Goal: Task Accomplishment & Management: Complete application form

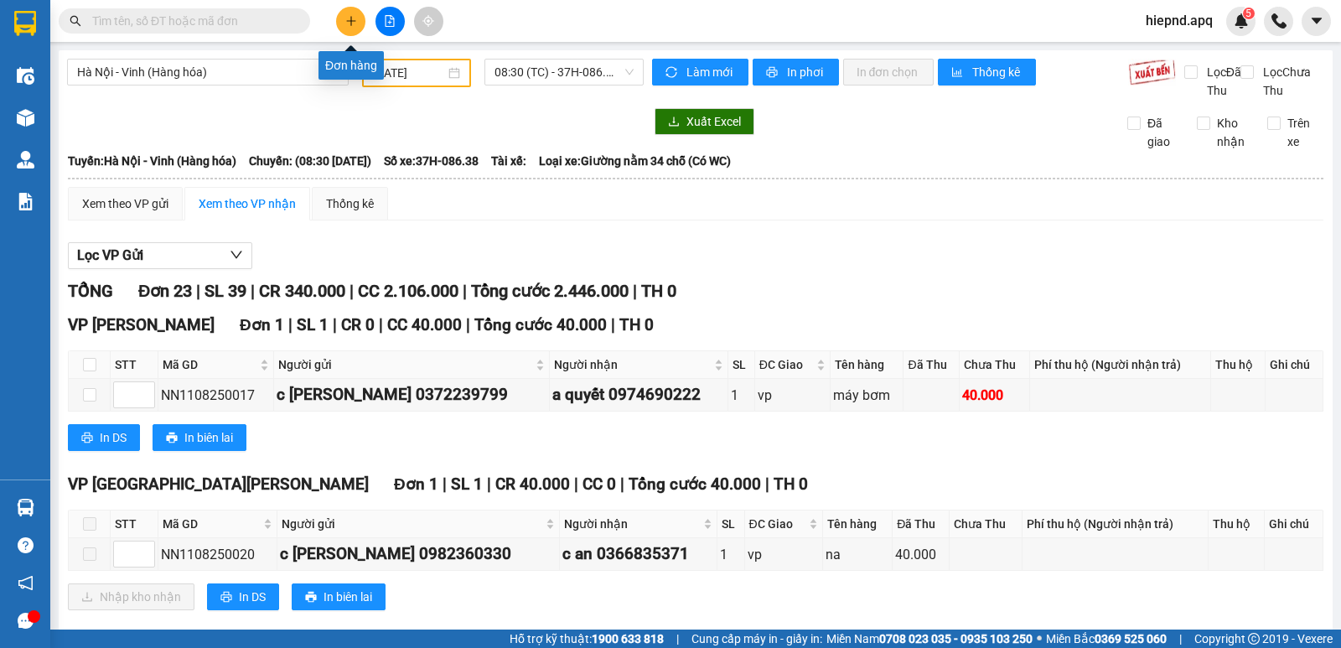
click at [350, 19] on icon "plus" at bounding box center [351, 21] width 12 height 12
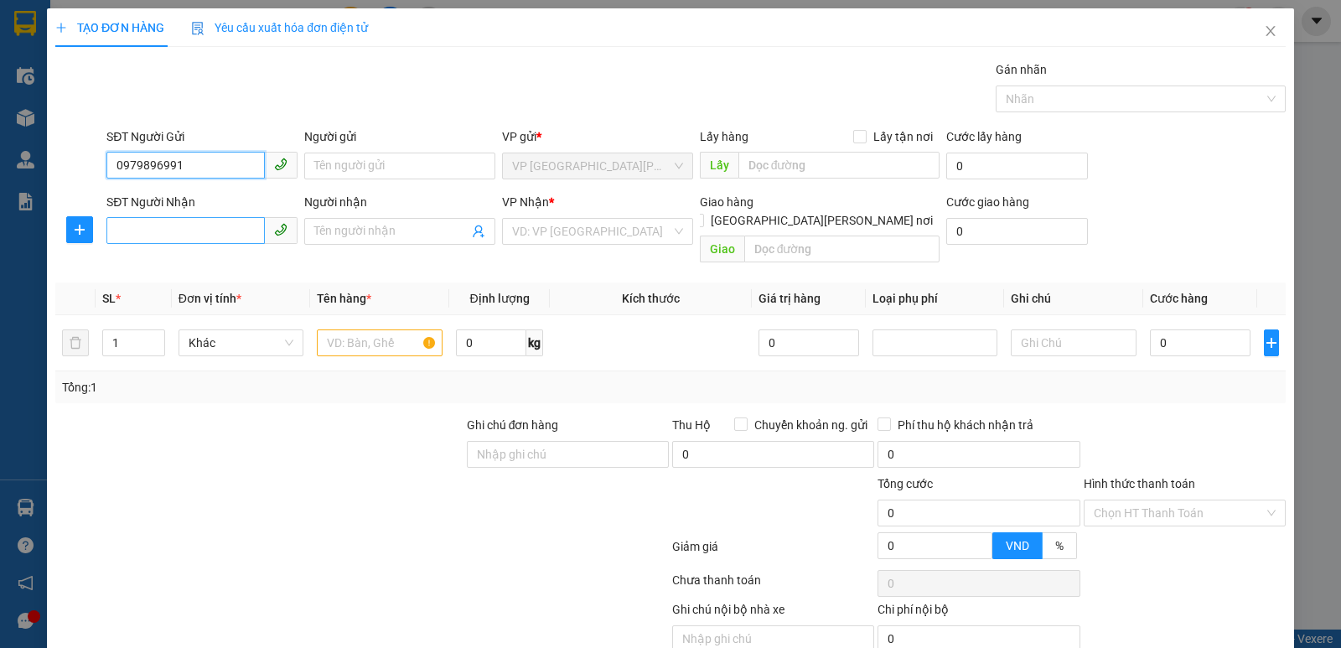
type input "0979896991"
click at [150, 227] on input "SĐT Người Nhận" at bounding box center [185, 230] width 158 height 27
type input "0916053600"
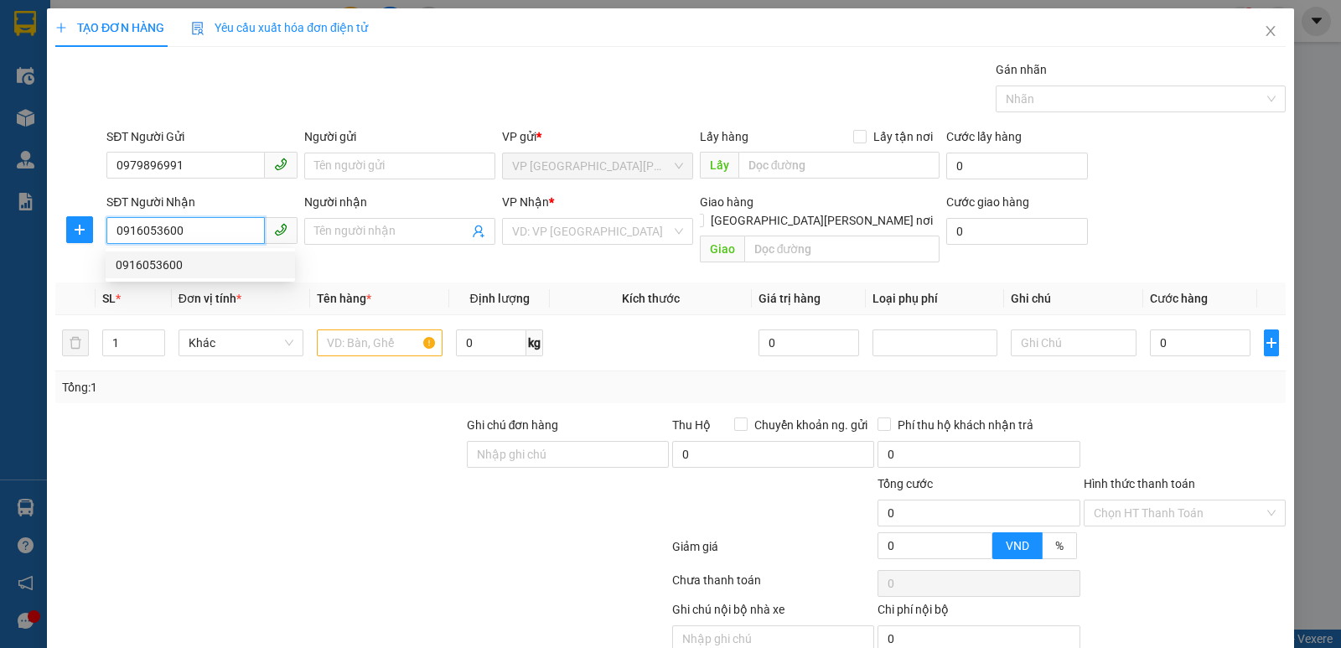
click at [162, 265] on div "0916053600" at bounding box center [200, 265] width 169 height 18
checkbox input "true"
type input "59 ngõ 93 yên sở yên [PERSON_NAME][GEOGRAPHIC_DATA]"
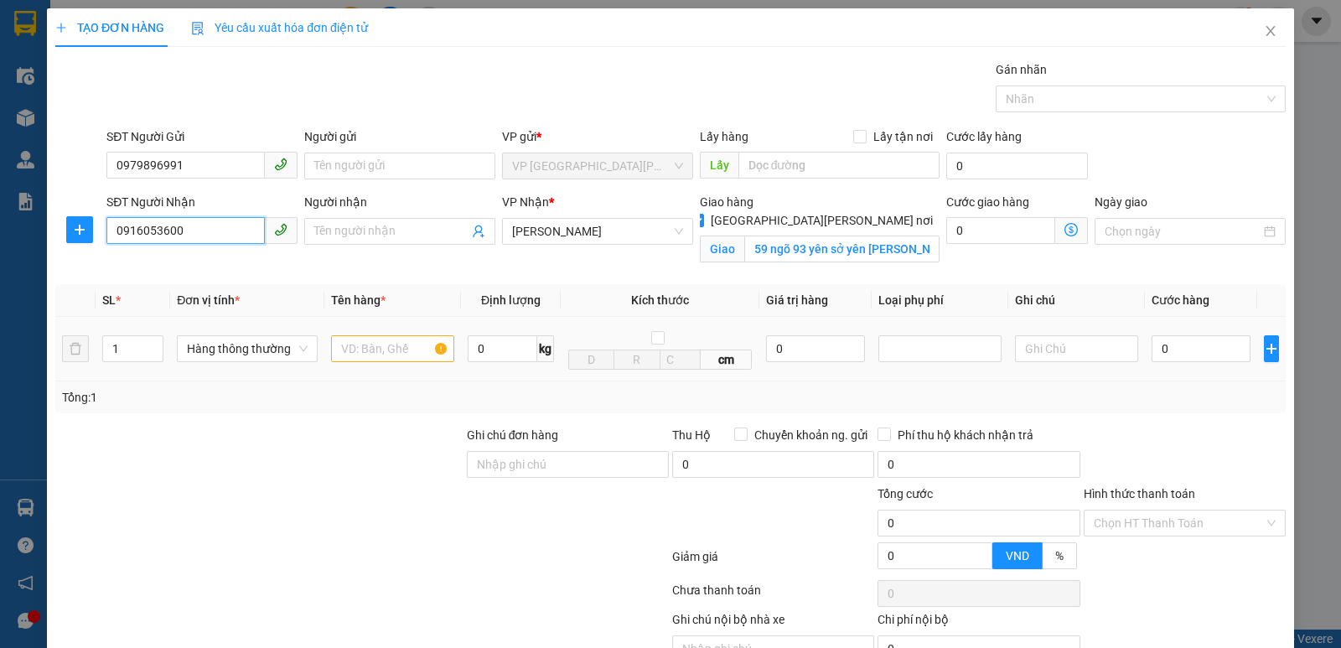
type input "0916053600"
click at [403, 341] on input "text" at bounding box center [392, 348] width 123 height 27
type input "giay to"
click at [215, 230] on input "0916053600" at bounding box center [185, 230] width 158 height 27
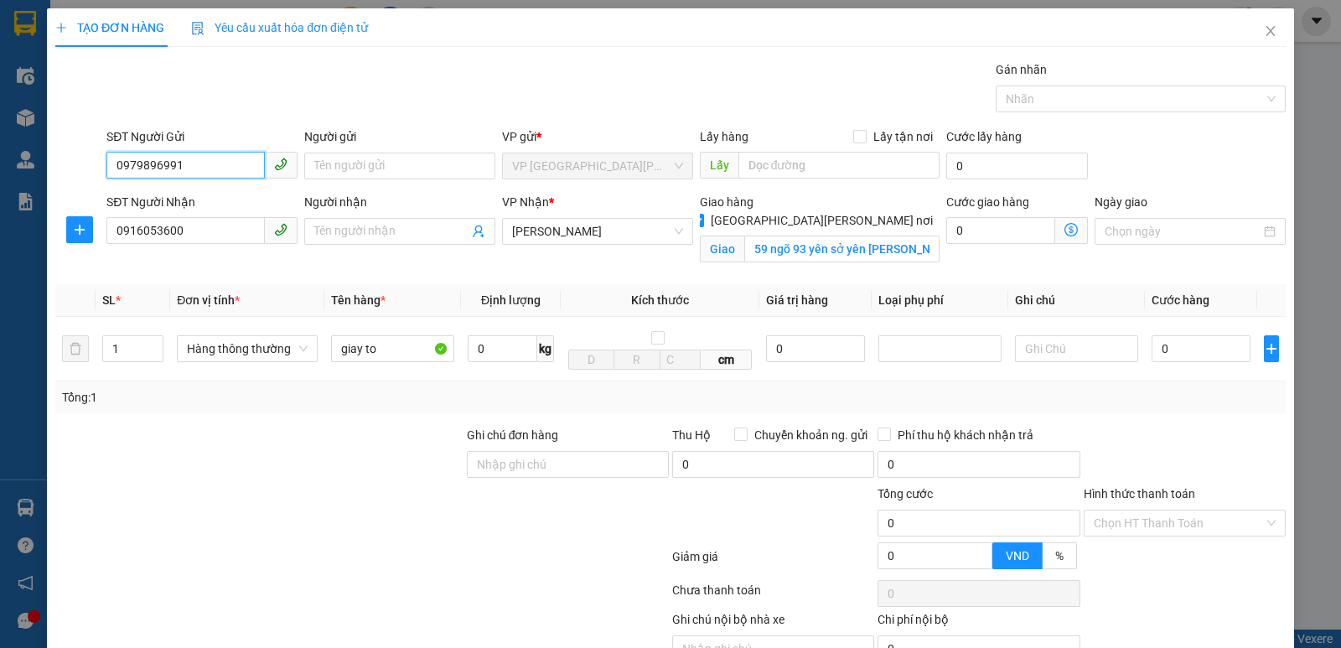
drag, startPoint x: 224, startPoint y: 165, endPoint x: 83, endPoint y: 169, distance: 140.9
click at [98, 168] on div "SĐT Người Gửi 0979896991 0979896991 Người gửi Tên người gửi VP gửi * VP [GEOGRA…" at bounding box center [671, 156] width 1234 height 59
type input "0399768926"
drag, startPoint x: 194, startPoint y: 230, endPoint x: 56, endPoint y: 244, distance: 139.0
click at [28, 251] on div "TẠO ĐƠN HÀNG Yêu cầu xuất [PERSON_NAME] điện tử Transit Pickup Surcharge Ids Tr…" at bounding box center [670, 324] width 1341 height 648
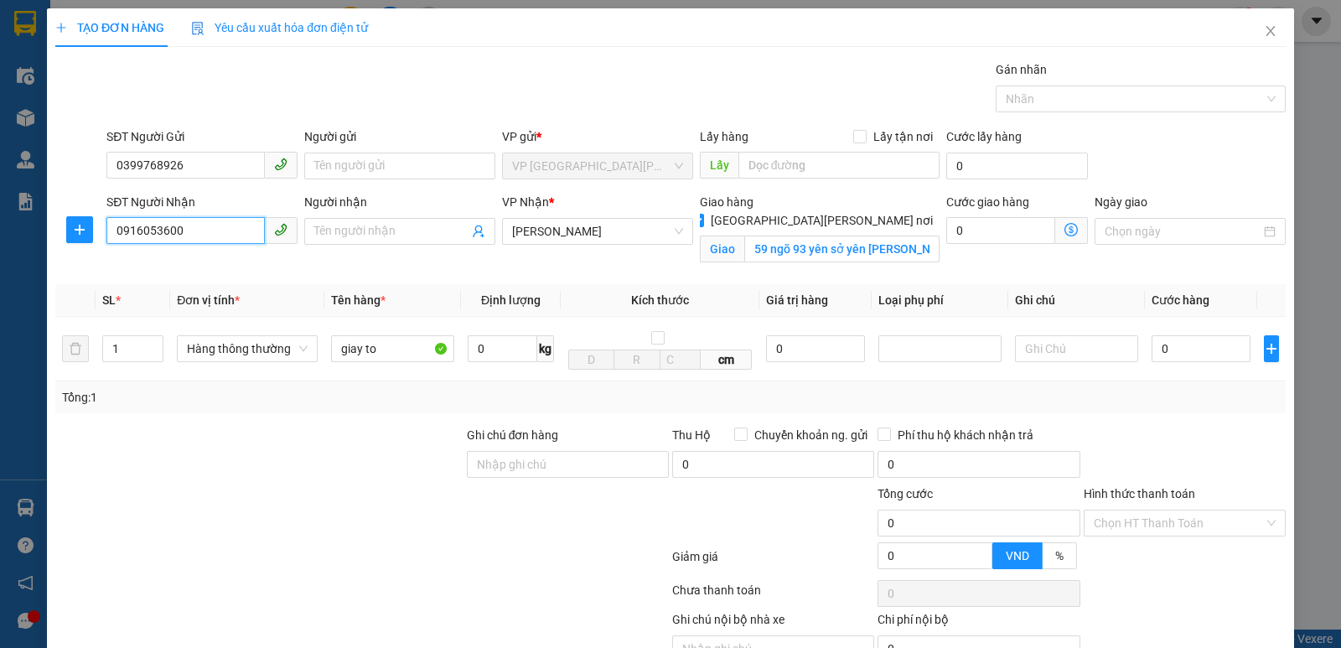
click at [214, 236] on input "0916053600" at bounding box center [185, 230] width 158 height 27
drag, startPoint x: 214, startPoint y: 236, endPoint x: 108, endPoint y: 247, distance: 106.2
click at [108, 247] on div "SĐT Người [PERSON_NAME] 0916053600 0916053600" at bounding box center [201, 222] width 191 height 59
click at [127, 255] on div "SĐT Người [PERSON_NAME] 0916053600" at bounding box center [202, 232] width 198 height 79
click at [391, 231] on input "Người nhận" at bounding box center [391, 231] width 154 height 18
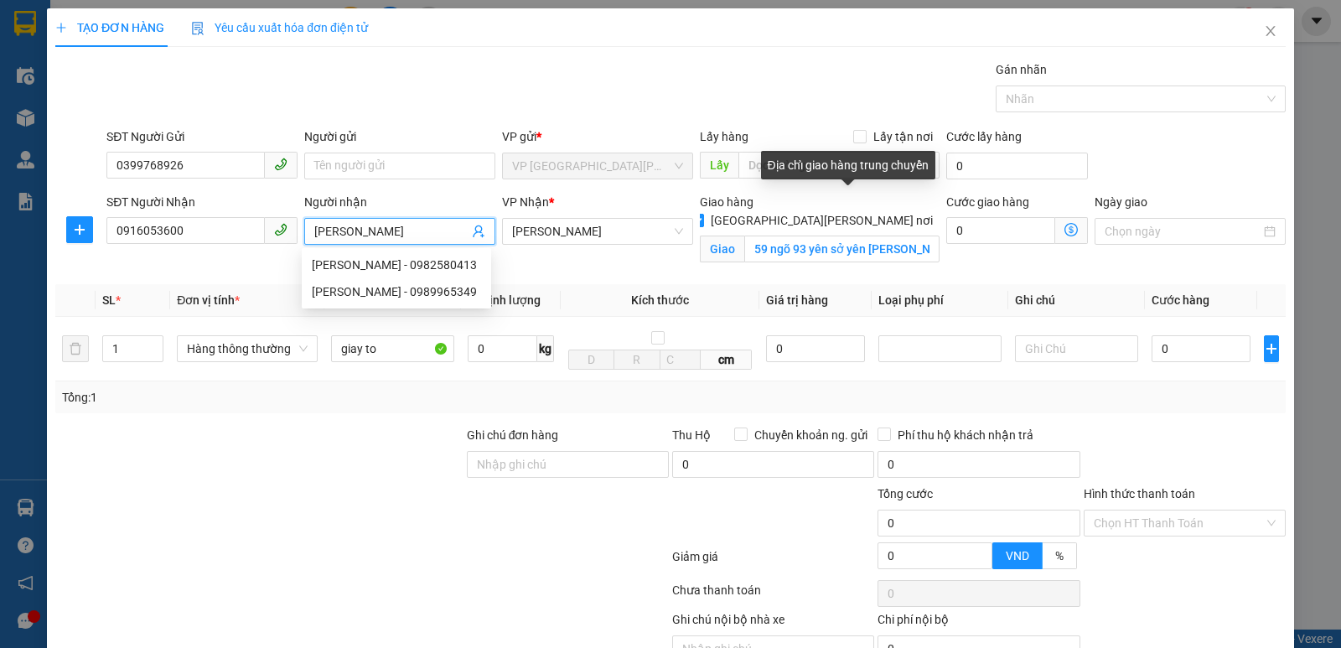
type input "[PERSON_NAME]"
click at [702, 214] on input "[GEOGRAPHIC_DATA][PERSON_NAME] nơi" at bounding box center [697, 220] width 12 height 12
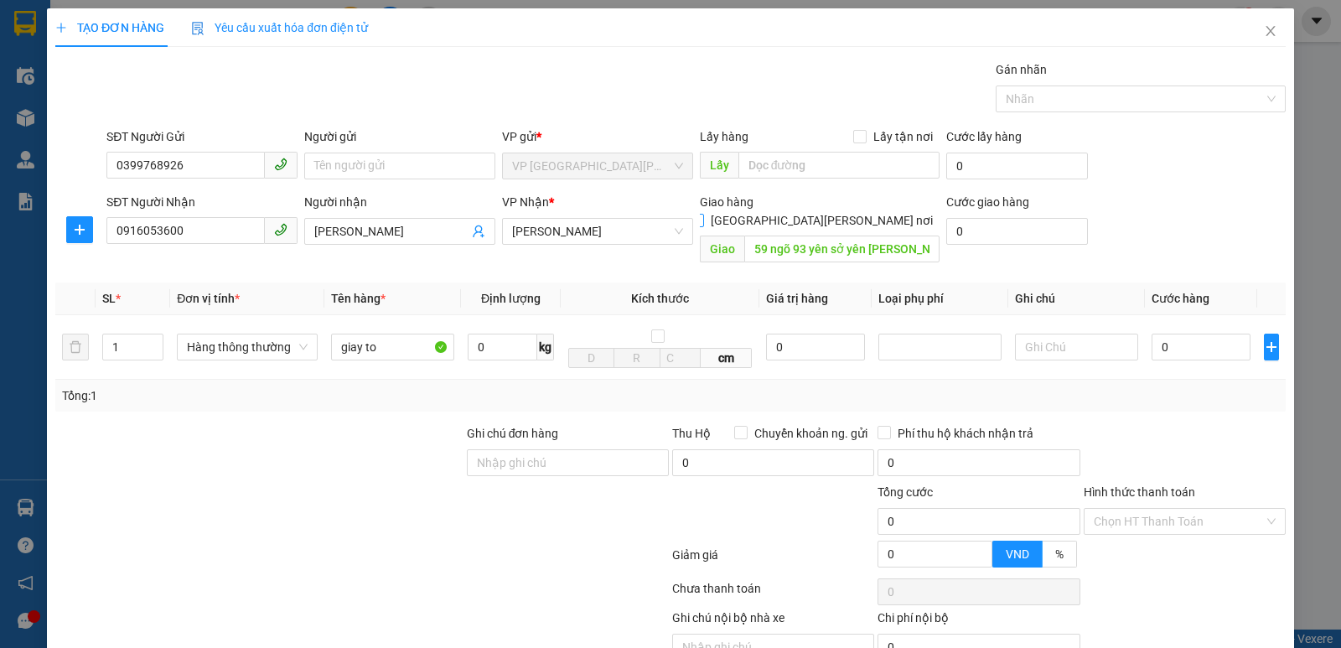
click at [702, 214] on input "[GEOGRAPHIC_DATA][PERSON_NAME] nơi" at bounding box center [697, 220] width 12 height 12
checkbox input "true"
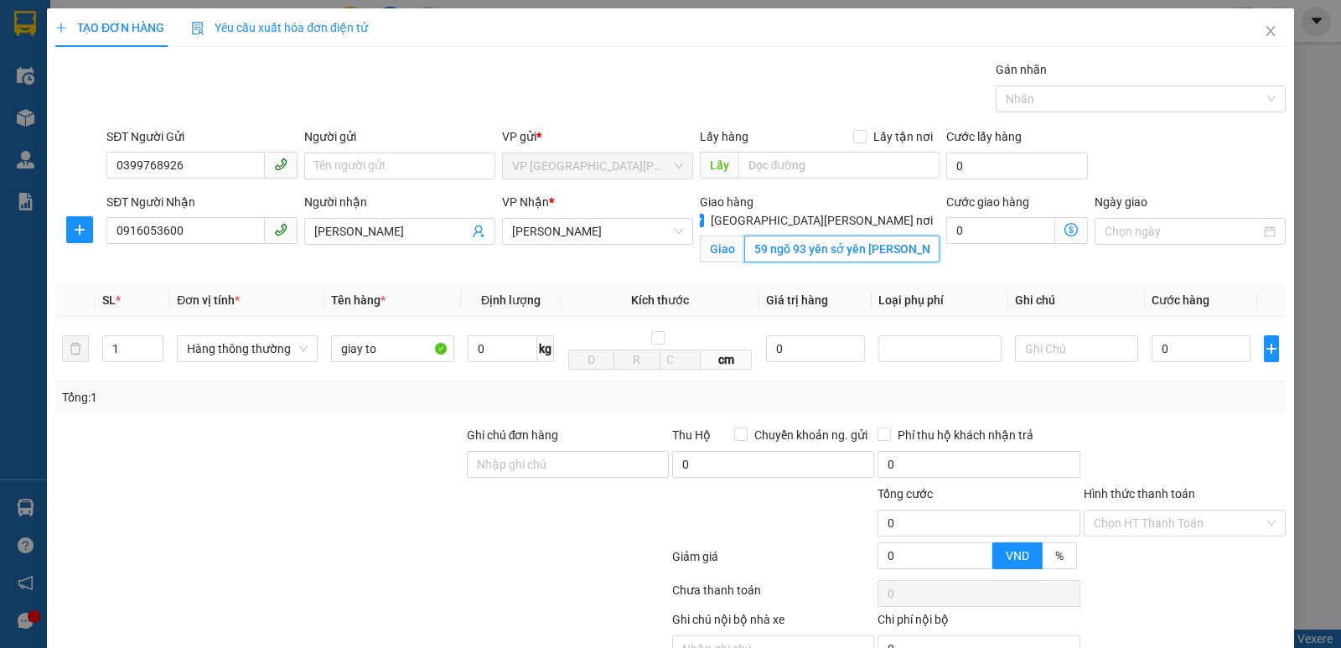
click at [913, 236] on input "59 ngõ 93 yên sở yên [PERSON_NAME][GEOGRAPHIC_DATA]" at bounding box center [842, 249] width 196 height 27
type input "nh"
click at [1178, 337] on input "0" at bounding box center [1201, 348] width 99 height 27
type input "3"
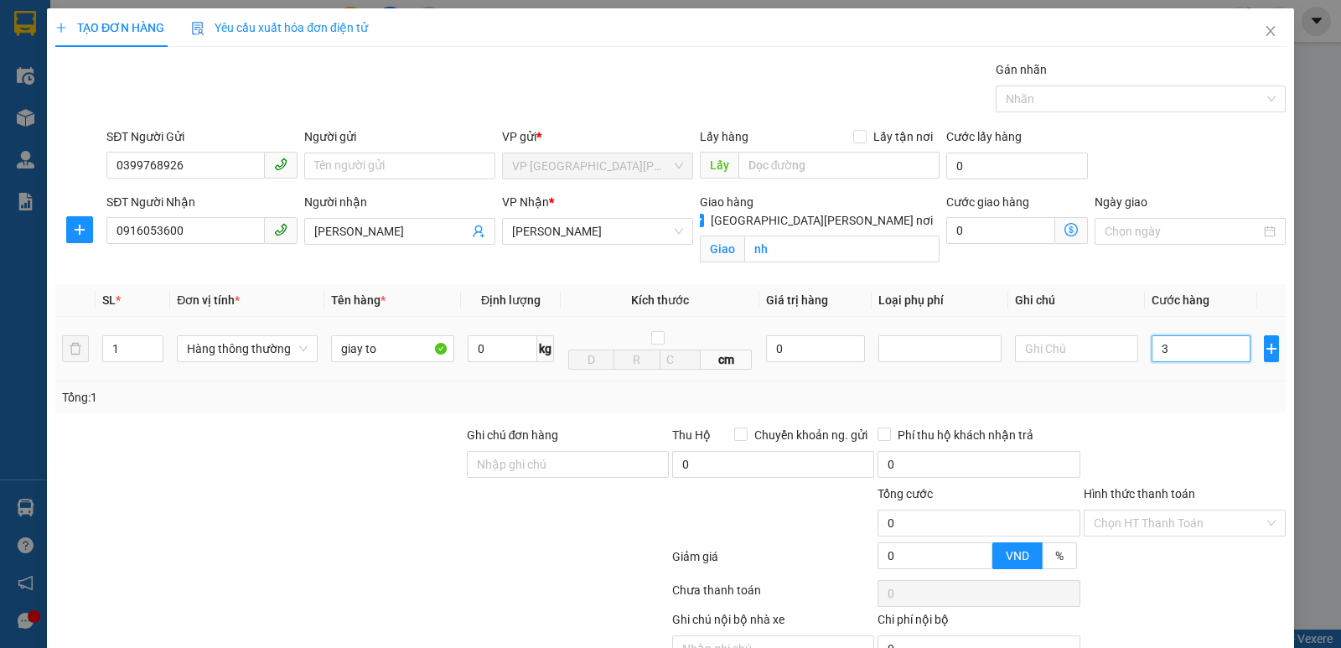
type input "3"
type input "30"
type input "300"
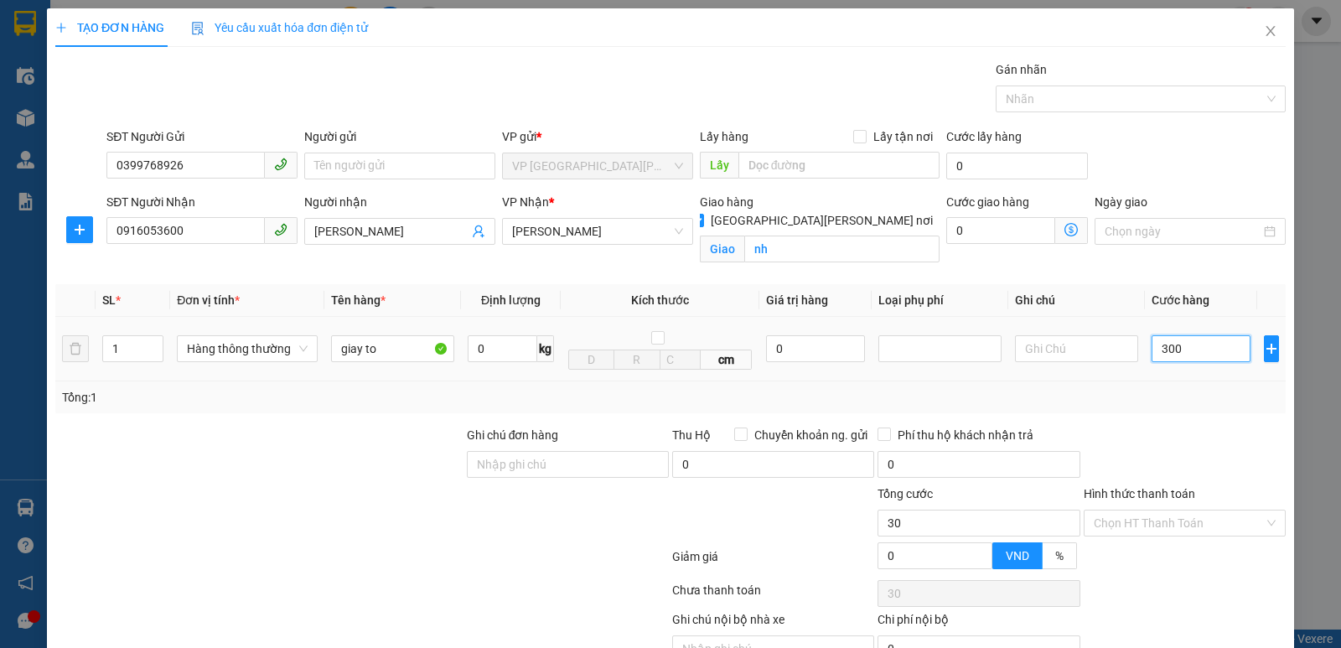
type input "300"
type input "3.000"
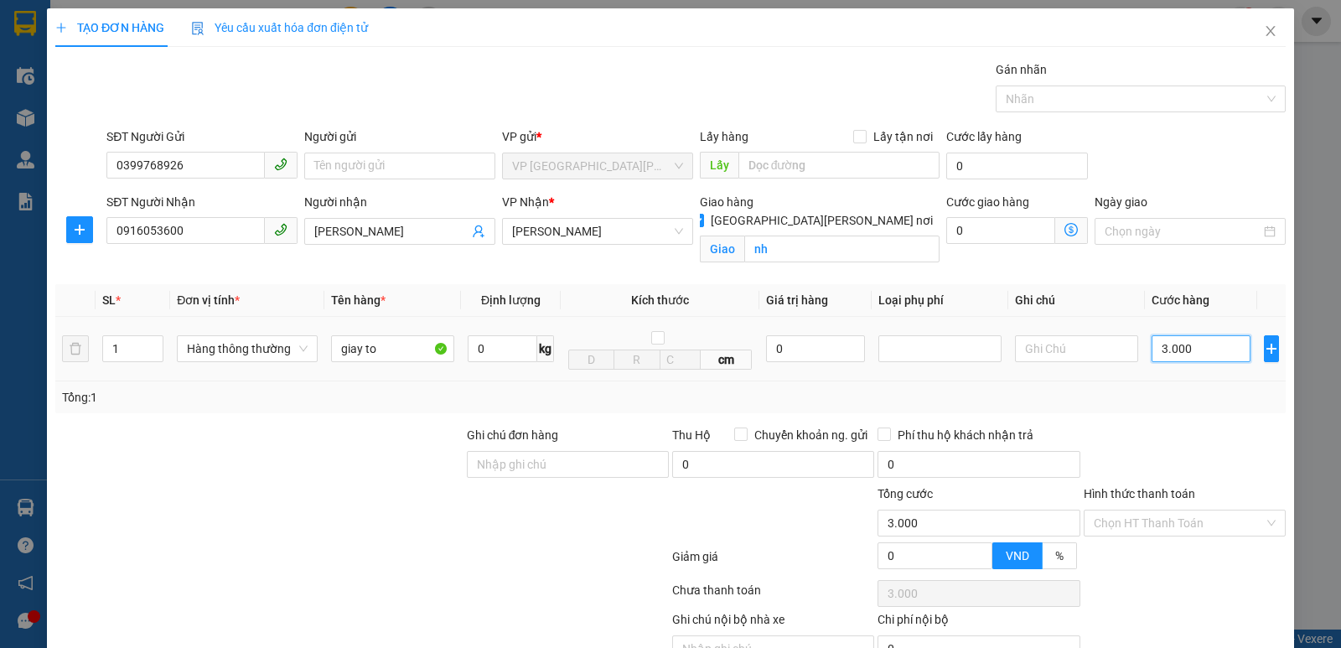
type input "30.000"
click at [377, 228] on input "[PERSON_NAME]" at bounding box center [391, 231] width 154 height 18
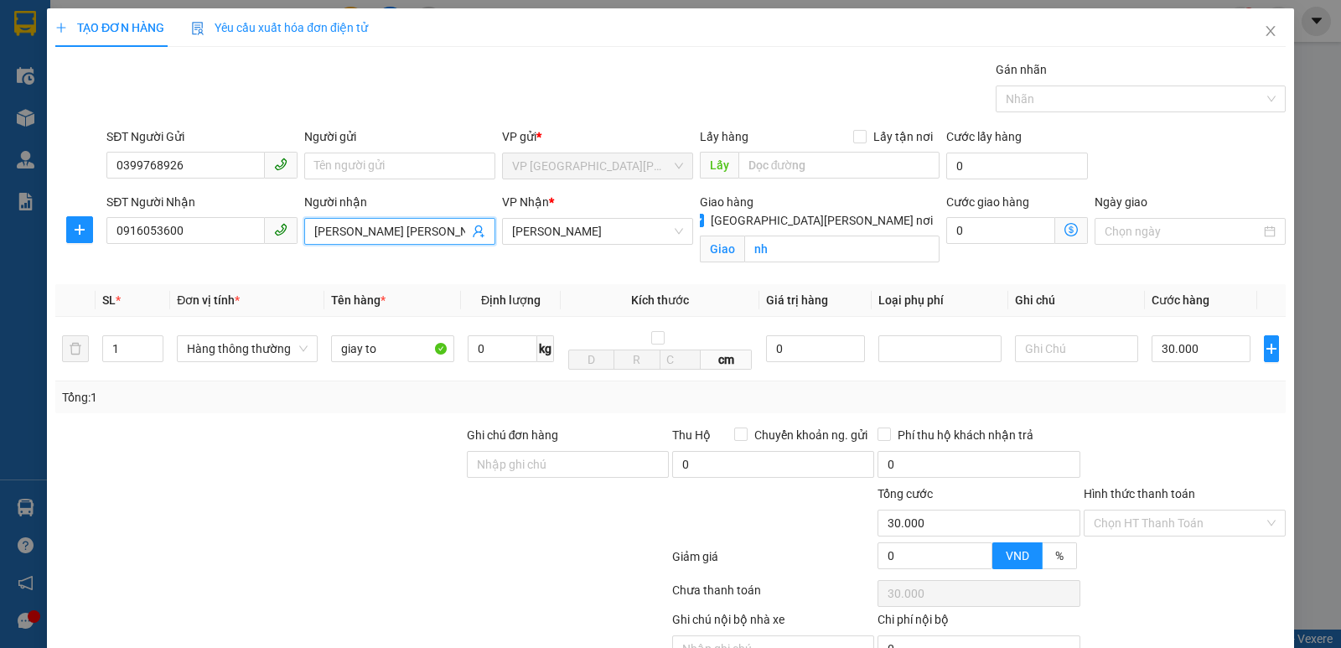
click at [287, 241] on div "SĐT Người [PERSON_NAME] 0916053600 Người [PERSON_NAME] [PERSON_NAME] [PERSON_NA…" at bounding box center [696, 232] width 1186 height 79
type input "cung anh"
click at [1201, 524] on input "Hình thức thanh toán" at bounding box center [1179, 522] width 170 height 25
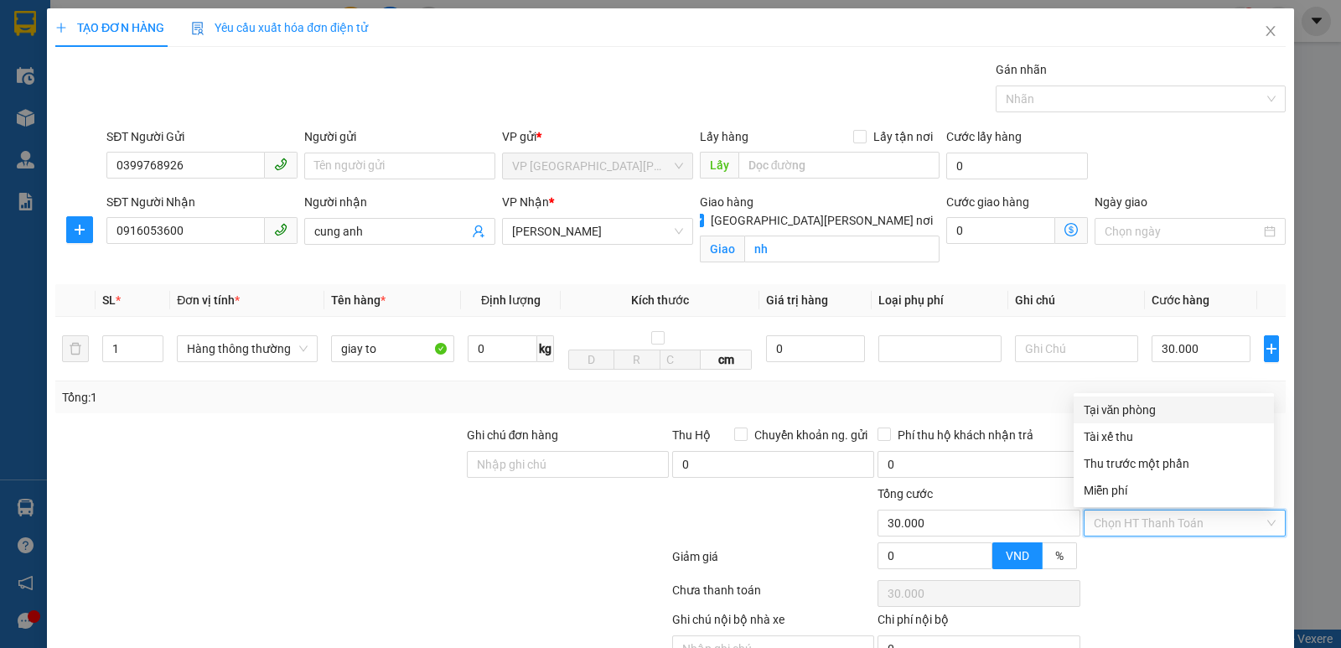
click at [1166, 410] on div "Tại văn phòng" at bounding box center [1174, 410] width 180 height 18
type input "0"
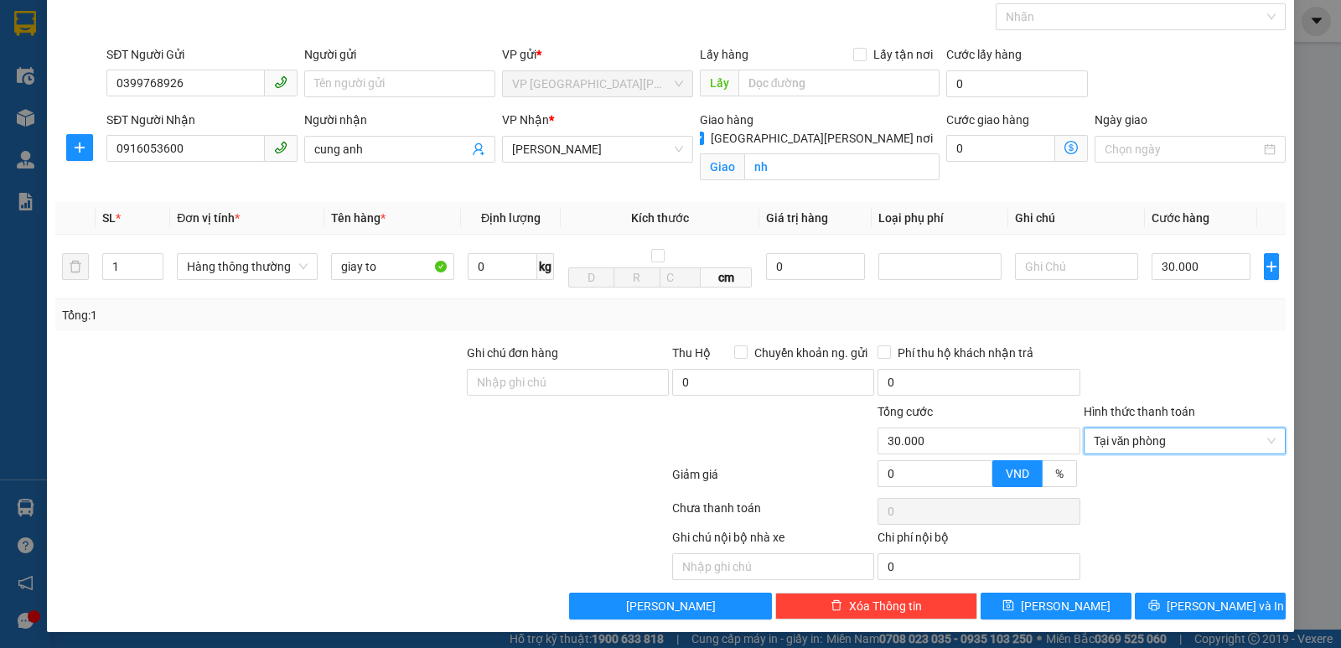
scroll to position [87, 0]
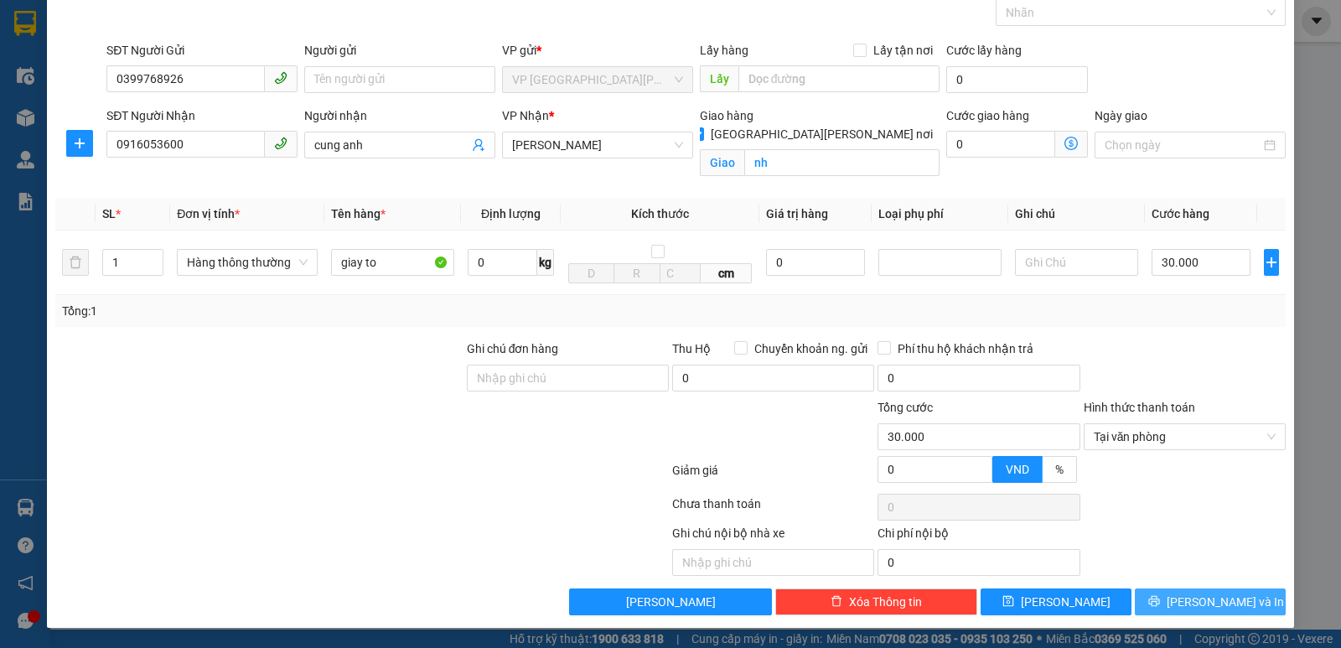
click at [1204, 603] on span "[PERSON_NAME] và In" at bounding box center [1225, 602] width 117 height 18
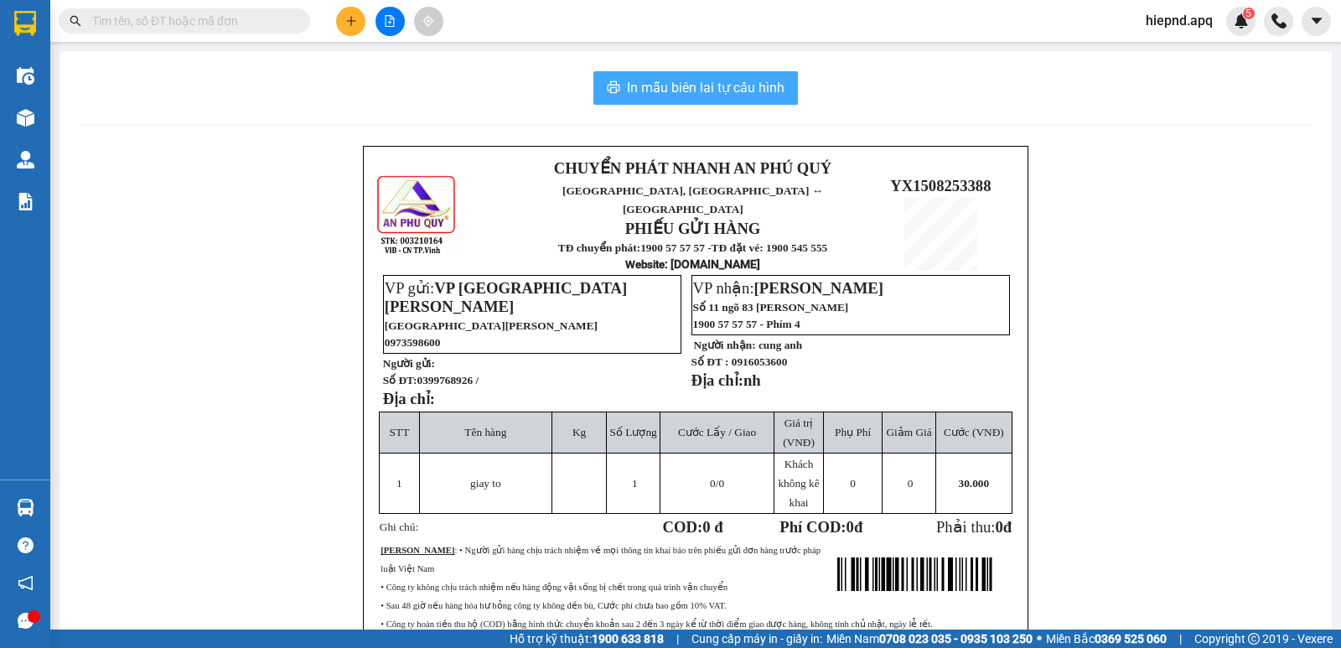
click at [723, 83] on span "In mẫu biên lai tự cấu hình" at bounding box center [706, 87] width 158 height 21
